Goal: Task Accomplishment & Management: Complete application form

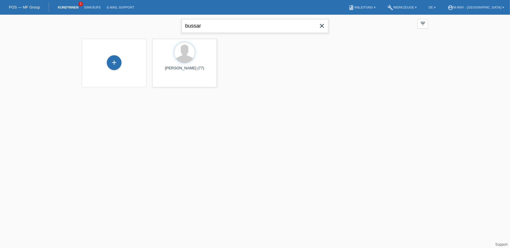
click at [201, 29] on input "bussar" at bounding box center [255, 26] width 147 height 14
click at [118, 62] on div "+" at bounding box center [114, 62] width 15 height 15
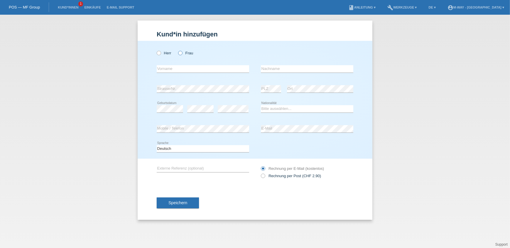
click at [177, 50] on icon at bounding box center [177, 50] width 0 height 0
click at [180, 53] on input "Frau" at bounding box center [180, 53] width 4 height 4
radio input "true"
click at [180, 67] on input "text" at bounding box center [203, 68] width 92 height 7
type input "Claudia"
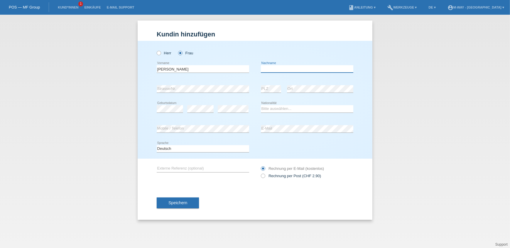
click at [290, 71] on input "text" at bounding box center [307, 68] width 92 height 7
type input "Portmann"
click at [233, 113] on div "error" at bounding box center [233, 109] width 31 height 20
click at [270, 112] on icon at bounding box center [307, 112] width 92 height 0
click at [271, 108] on select "Bitte auswählen... Schweiz Deutschland Liechtenstein Österreich ------------ Af…" at bounding box center [307, 108] width 92 height 7
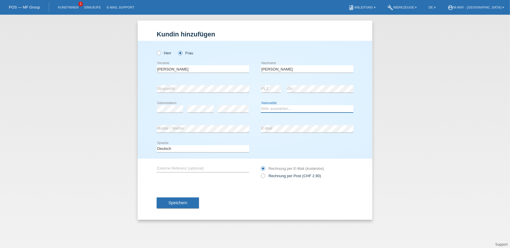
select select "CH"
click at [261, 105] on select "Bitte auswählen... Schweiz Deutschland Liechtenstein Österreich ------------ Af…" at bounding box center [307, 108] width 92 height 7
click at [186, 201] on span "Speichern" at bounding box center [177, 202] width 19 height 5
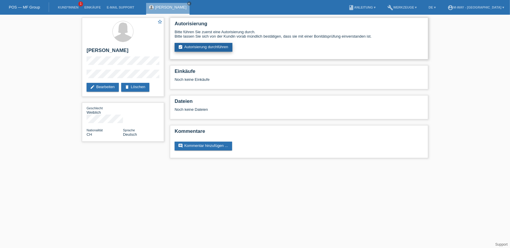
click at [223, 48] on link "assignment_turned_in Autorisierung durchführen" at bounding box center [204, 47] width 58 height 9
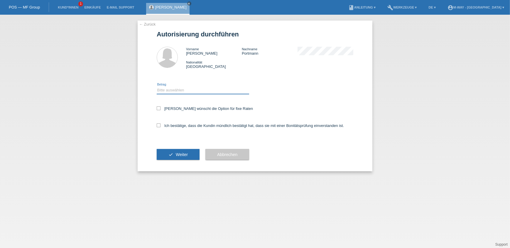
click at [190, 89] on select "Bitte auswählen CHF 1.00 - CHF 499.00 CHF 500.00 - CHF 1'999.00 CHF 2'000.00 - …" at bounding box center [203, 90] width 92 height 7
select select "3"
click at [157, 87] on select "Bitte auswählen CHF 1.00 - CHF 499.00 CHF 500.00 - CHF 1'999.00 CHF 2'000.00 - …" at bounding box center [203, 90] width 92 height 7
click at [168, 109] on label "Kundin wünscht die Option für fixe Raten" at bounding box center [205, 108] width 96 height 4
click at [160, 109] on input "[PERSON_NAME] wünscht die Option für fixe Raten" at bounding box center [159, 108] width 4 height 4
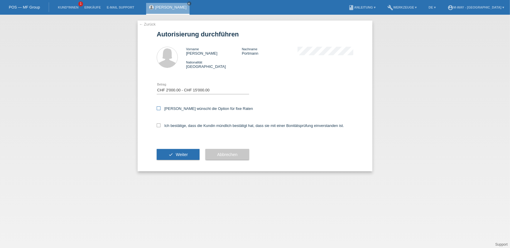
checkbox input "true"
click at [172, 125] on label "Ich bestätige, dass die Kundin mündlich bestätigt hat, dass sie mit einer Bonit…" at bounding box center [250, 125] width 187 height 4
click at [160, 125] on input "Ich bestätige, dass die Kundin mündlich bestätigt hat, dass sie mit einer Bonit…" at bounding box center [159, 125] width 4 height 4
checkbox input "true"
click at [178, 150] on button "check Weiter" at bounding box center [178, 154] width 43 height 11
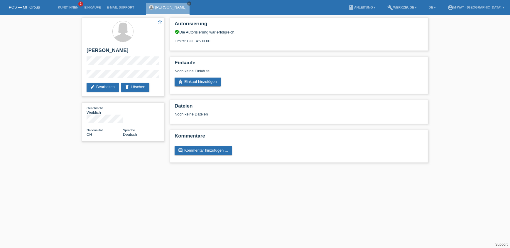
click at [188, 3] on icon "close" at bounding box center [189, 3] width 3 height 3
click at [63, 9] on link "Kund*innen" at bounding box center [68, 8] width 26 height 4
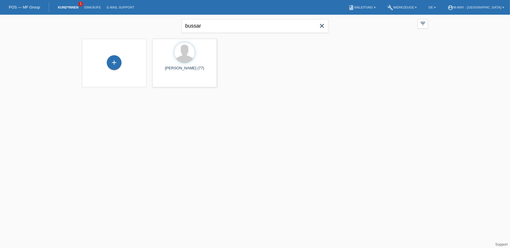
click at [320, 28] on icon "close" at bounding box center [321, 25] width 7 height 7
click at [269, 27] on input "text" at bounding box center [255, 26] width 147 height 14
click at [213, 26] on input "febraio" at bounding box center [255, 26] width 147 height 14
click at [187, 25] on input "febraio" at bounding box center [255, 26] width 147 height 14
click at [216, 23] on input "Febraio" at bounding box center [255, 26] width 147 height 14
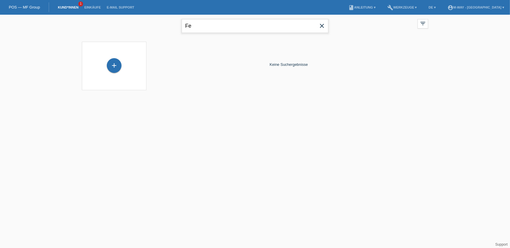
type input "F"
click at [209, 24] on input "Febra" at bounding box center [255, 26] width 147 height 14
click at [324, 23] on icon "close" at bounding box center [321, 25] width 7 height 7
click at [69, 6] on link "Kund*innen" at bounding box center [68, 8] width 26 height 4
click at [229, 28] on input "text" at bounding box center [255, 26] width 147 height 14
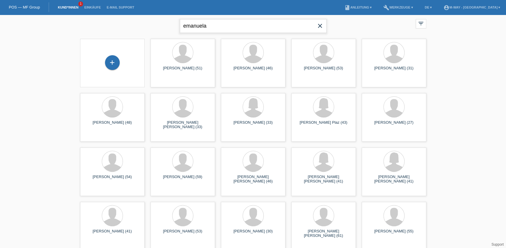
type input "emanuela"
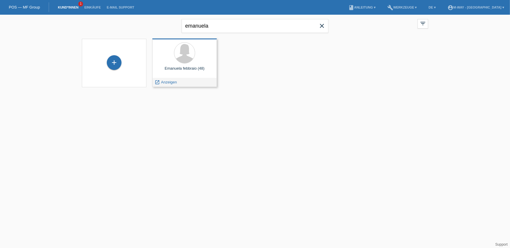
click at [205, 53] on div at bounding box center [184, 53] width 55 height 22
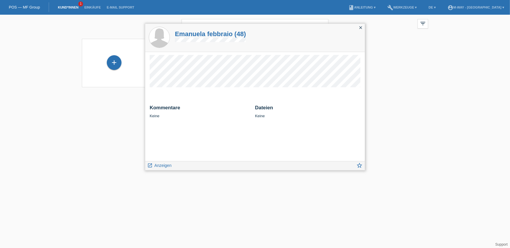
click at [364, 27] on div "close" at bounding box center [360, 28] width 8 height 9
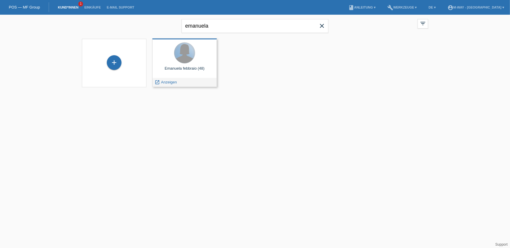
click at [187, 48] on div at bounding box center [184, 53] width 21 height 21
click at [189, 58] on div at bounding box center [184, 53] width 21 height 21
click at [188, 56] on div at bounding box center [184, 53] width 21 height 21
click at [195, 67] on div "Emanuela febbraio (48)" at bounding box center [184, 70] width 55 height 9
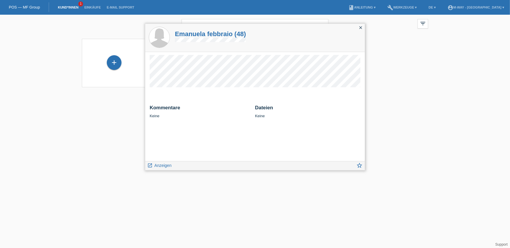
click at [358, 28] on icon "close" at bounding box center [360, 27] width 5 height 5
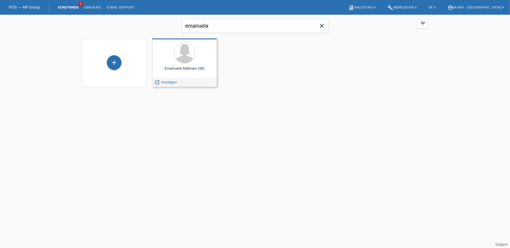
click at [163, 59] on div at bounding box center [184, 53] width 55 height 22
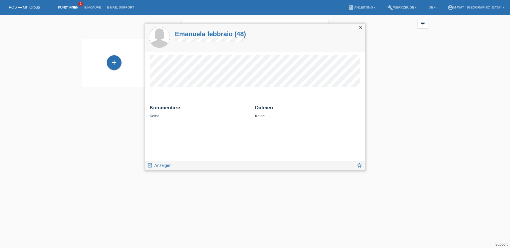
click at [359, 28] on icon "close" at bounding box center [360, 27] width 5 height 5
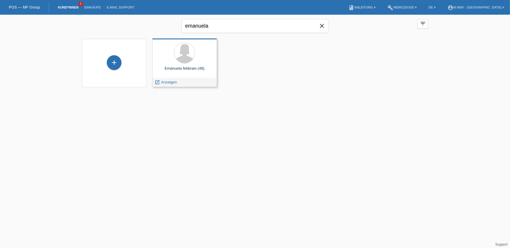
click at [204, 51] on div at bounding box center [184, 53] width 55 height 22
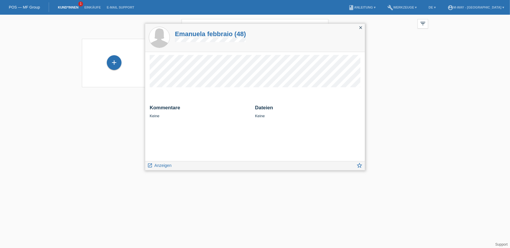
click at [359, 28] on icon "close" at bounding box center [360, 27] width 5 height 5
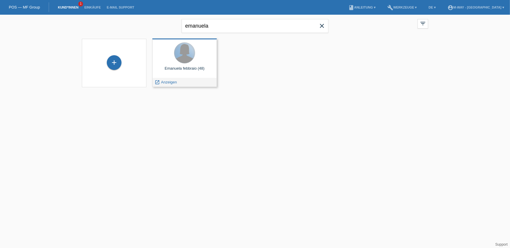
click at [182, 54] on div at bounding box center [184, 53] width 21 height 21
drag, startPoint x: 207, startPoint y: 47, endPoint x: 171, endPoint y: 82, distance: 50.2
click at [171, 82] on span "Anzeigen" at bounding box center [169, 82] width 16 height 4
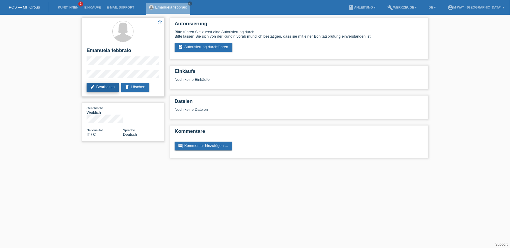
click at [111, 86] on link "edit Bearbeiten" at bounding box center [103, 87] width 32 height 9
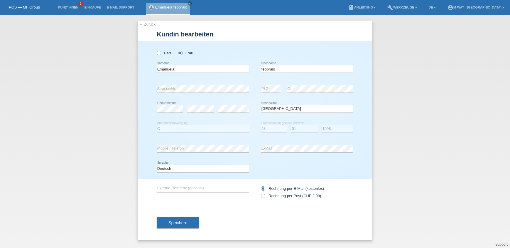
select select "IT"
select select "C"
select select "28"
select select "01"
select select "1998"
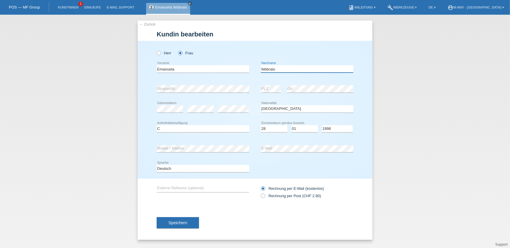
click at [268, 67] on input "febbraio" at bounding box center [307, 68] width 92 height 7
type input "febraio"
click at [167, 223] on button "Speichern" at bounding box center [178, 222] width 42 height 11
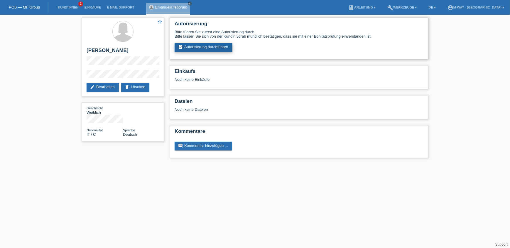
click at [183, 44] on link "assignment_turned_in Autorisierung durchführen" at bounding box center [204, 47] width 58 height 9
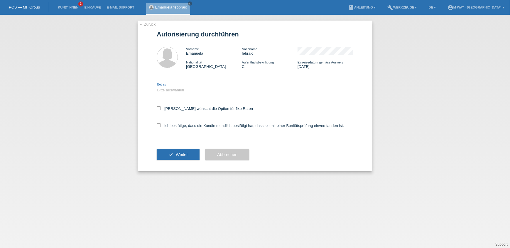
click at [163, 88] on select "Bitte auswählen CHF 1.00 - CHF 499.00 CHF 500.00 - CHF 1'999.00 CHF 2'000.00 - …" at bounding box center [203, 90] width 92 height 7
select select "3"
click at [157, 87] on select "Bitte auswählen CHF 1.00 - CHF 499.00 CHF 500.00 - CHF 1'999.00 CHF 2'000.00 - …" at bounding box center [203, 90] width 92 height 7
click at [164, 110] on label "[PERSON_NAME] wünscht die Option für fixe Raten" at bounding box center [205, 108] width 96 height 4
click at [160, 110] on input "[PERSON_NAME] wünscht die Option für fixe Raten" at bounding box center [159, 108] width 4 height 4
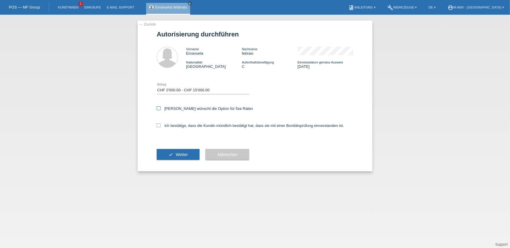
checkbox input "true"
click at [157, 123] on icon at bounding box center [159, 125] width 4 height 4
click at [157, 123] on input "Ich bestätige, dass die Kundin mündlich bestätigt hat, dass sie mit einer Bonit…" at bounding box center [159, 125] width 4 height 4
checkbox input "true"
click at [169, 153] on button "check Weiter" at bounding box center [178, 154] width 43 height 11
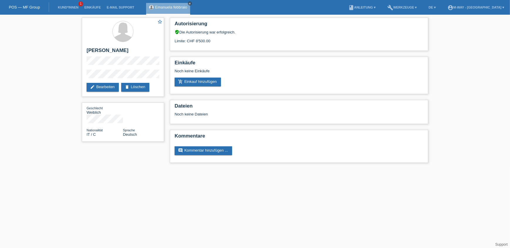
click at [188, 2] on icon "close" at bounding box center [189, 3] width 3 height 3
